Goal: Information Seeking & Learning: Learn about a topic

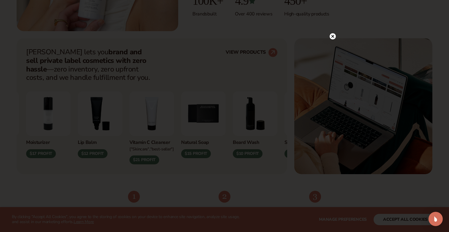
scroll to position [211, 0]
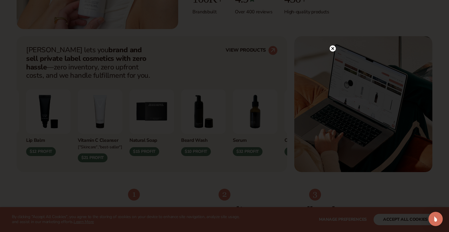
click at [334, 50] on icon at bounding box center [332, 48] width 3 height 3
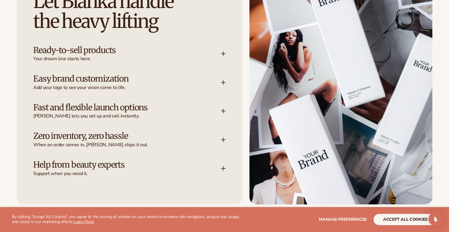
scroll to position [782, 0]
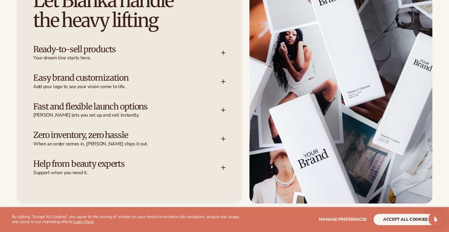
click at [83, 73] on h3 "Easy brand customization" at bounding box center [118, 77] width 170 height 9
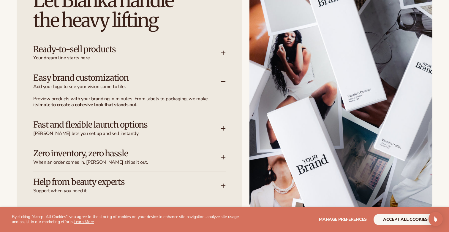
click at [84, 73] on h3 "Easy brand customization" at bounding box center [118, 77] width 170 height 9
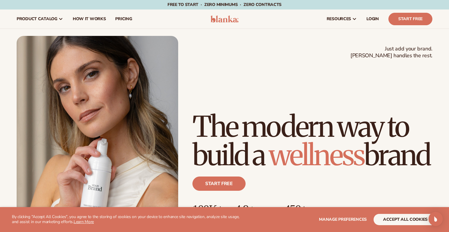
scroll to position [0, 0]
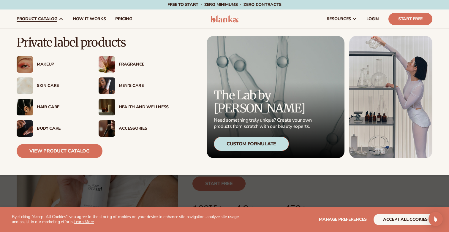
click at [130, 132] on div "Accessories" at bounding box center [134, 128] width 70 height 17
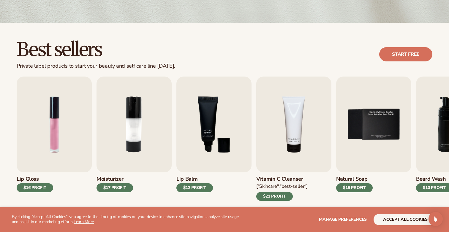
scroll to position [141, 0]
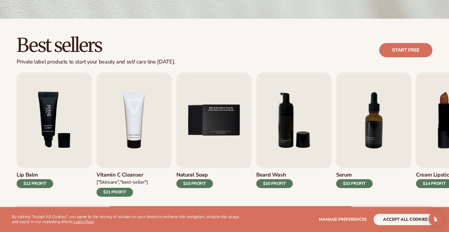
click at [59, 145] on img "3 / 9" at bounding box center [54, 120] width 75 height 96
click at [32, 181] on div "$12 PROFIT" at bounding box center [35, 183] width 37 height 9
click at [415, 220] on button "accept all cookies" at bounding box center [406, 219] width 64 height 11
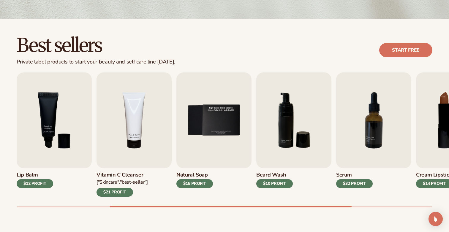
click at [48, 184] on div "$12 PROFIT" at bounding box center [35, 183] width 37 height 9
click at [43, 135] on img "3 / 9" at bounding box center [54, 120] width 75 height 96
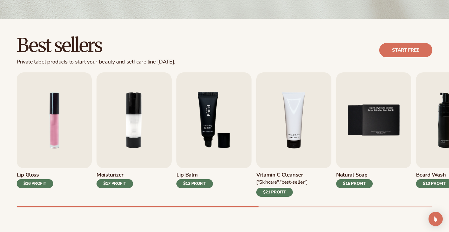
click at [209, 138] on img "3 / 9" at bounding box center [213, 120] width 75 height 96
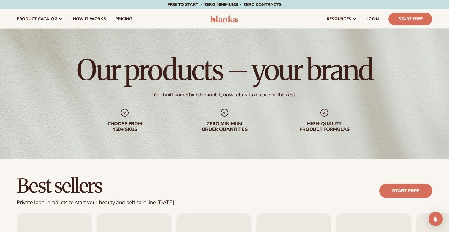
scroll to position [0, 0]
click at [123, 21] on span "pricing" at bounding box center [123, 19] width 17 height 5
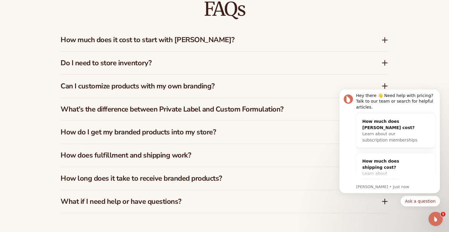
scroll to position [875, 0]
click at [143, 38] on h3 "How much does it cost to start with Blanka?" at bounding box center [212, 40] width 303 height 9
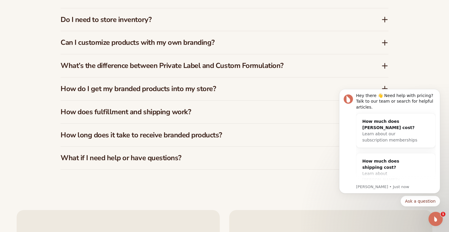
scroll to position [937, 0]
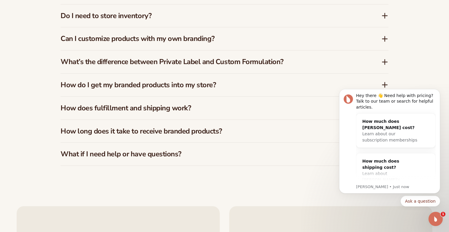
click at [105, 129] on h3 "How long does it take to receive branded products?" at bounding box center [212, 131] width 303 height 9
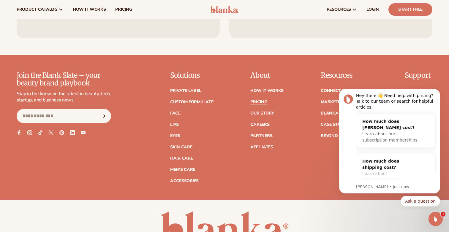
scroll to position [1168, 0]
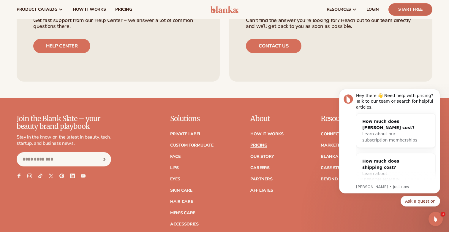
click at [413, 11] on link "Start Free" at bounding box center [411, 9] width 44 height 12
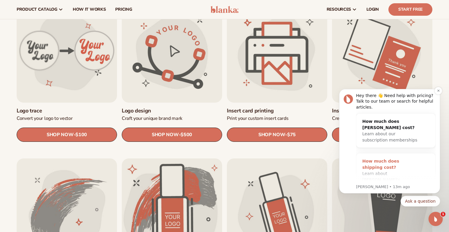
scroll to position [207, 0]
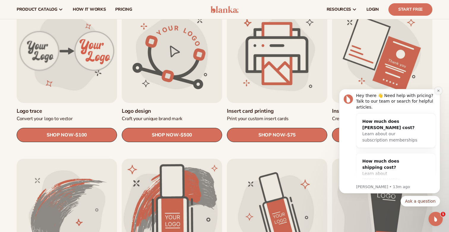
click at [441, 92] on button "Dismiss notification" at bounding box center [439, 91] width 8 height 8
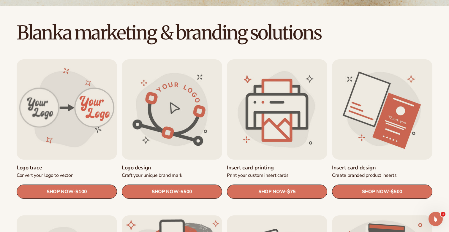
scroll to position [152, 0]
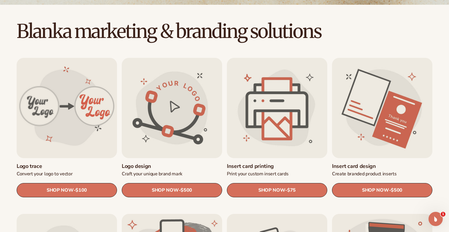
click at [351, 163] on link "Insert card design" at bounding box center [382, 166] width 100 height 7
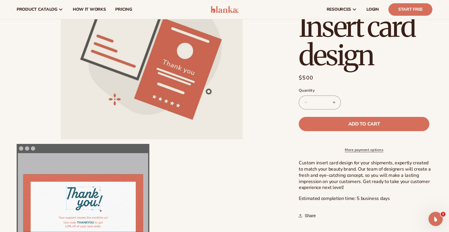
scroll to position [75, 0]
